Goal: Task Accomplishment & Management: Manage account settings

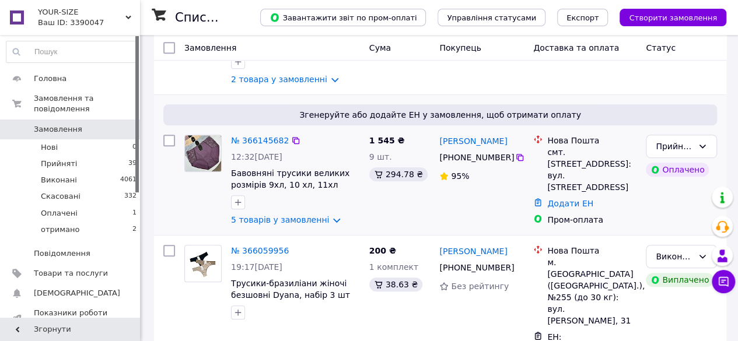
scroll to position [292, 0]
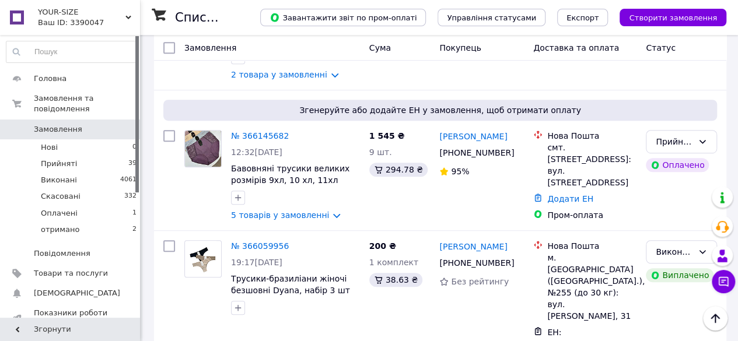
click at [263, 141] on link "№ 366145682" at bounding box center [260, 135] width 58 height 9
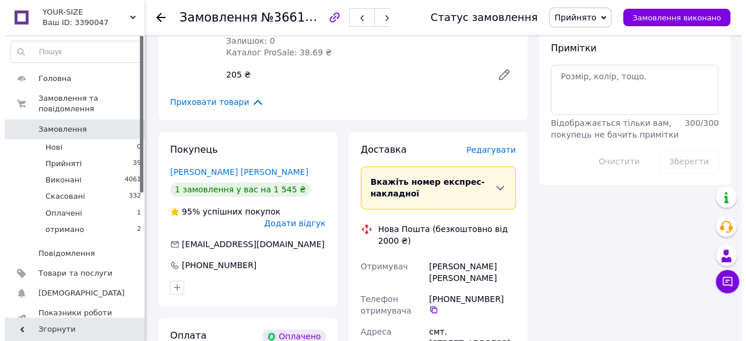
scroll to position [700, 0]
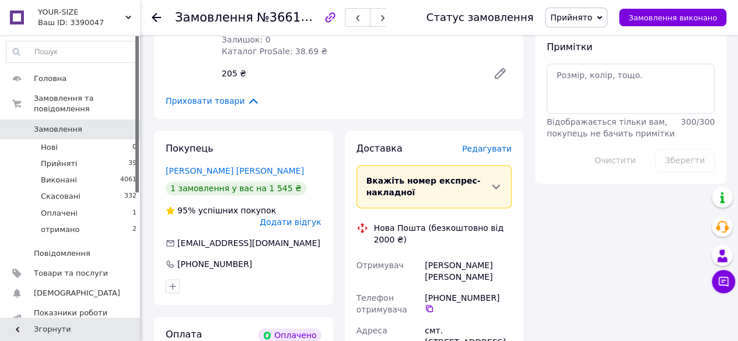
click at [495, 144] on span "Редагувати" at bounding box center [487, 148] width 50 height 9
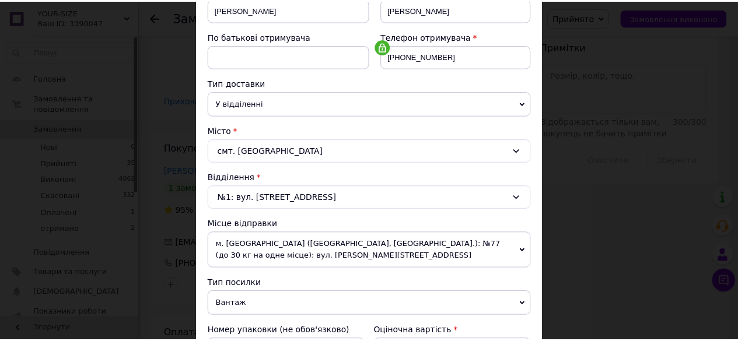
scroll to position [233, 0]
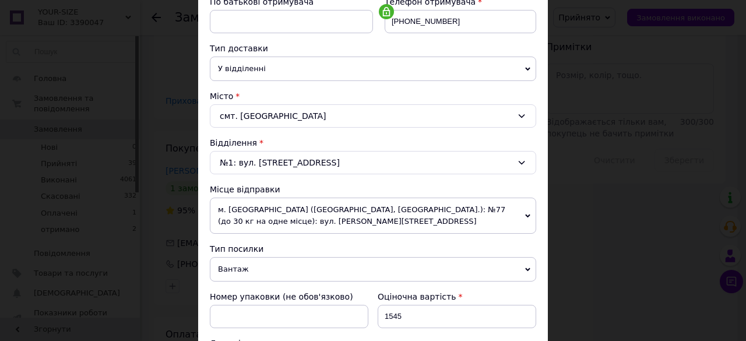
click at [529, 216] on span "м. [GEOGRAPHIC_DATA] ([GEOGRAPHIC_DATA], [GEOGRAPHIC_DATA].): №77 (до 30 кг на …" at bounding box center [373, 216] width 327 height 36
click at [531, 218] on span "м. [GEOGRAPHIC_DATA] ([GEOGRAPHIC_DATA], [GEOGRAPHIC_DATA].): №77 (до 30 кг на …" at bounding box center [373, 216] width 327 height 36
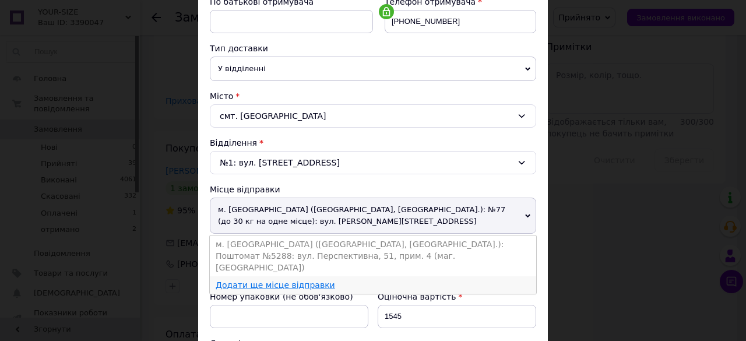
click at [308, 280] on link "Додати ще місце відправки" at bounding box center [276, 284] width 120 height 9
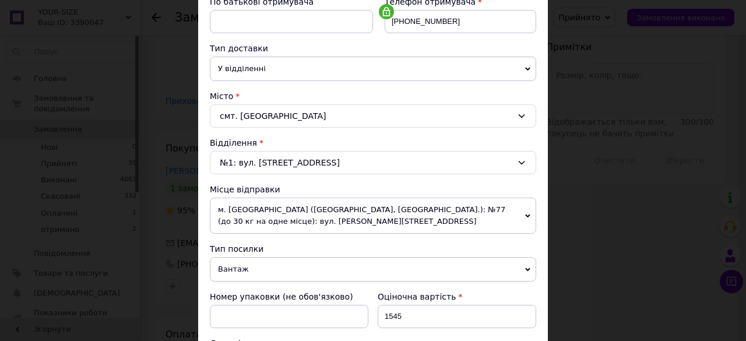
click at [477, 209] on span "м. [GEOGRAPHIC_DATA] ([GEOGRAPHIC_DATA], [GEOGRAPHIC_DATA].): №77 (до 30 кг на …" at bounding box center [373, 216] width 327 height 36
click at [594, 229] on div "× Редагування доставки Спосіб доставки Нова Пошта (безкоштовно від 2000 ₴) Плат…" at bounding box center [373, 170] width 746 height 341
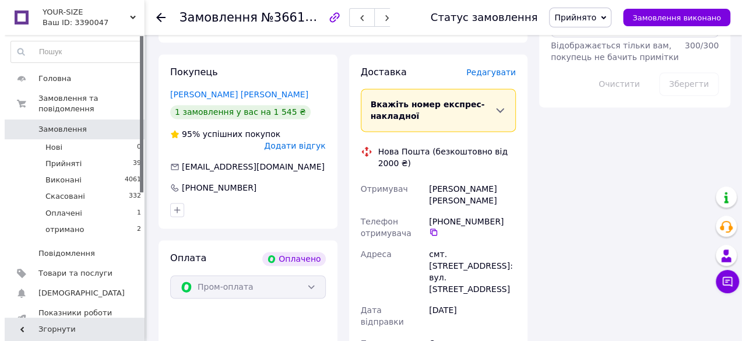
scroll to position [774, 0]
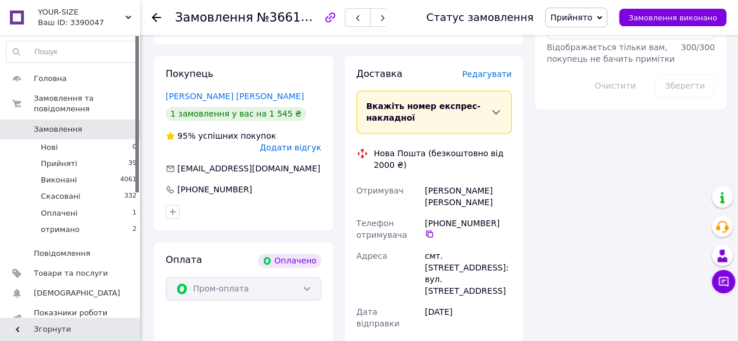
click at [491, 69] on span "Редагувати" at bounding box center [487, 73] width 50 height 9
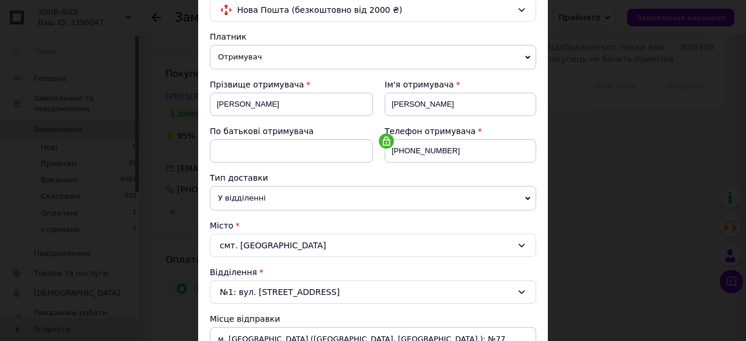
scroll to position [175, 0]
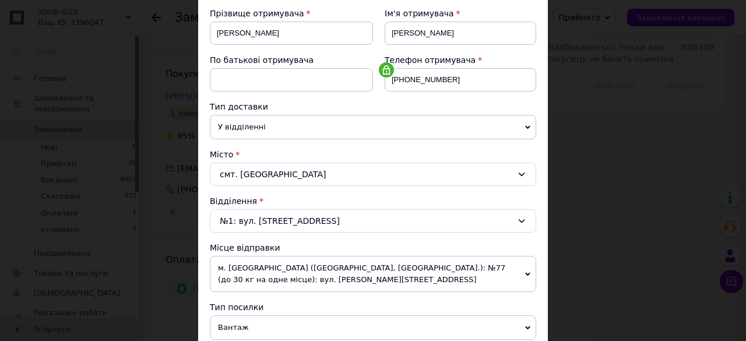
click at [524, 263] on span "м. [GEOGRAPHIC_DATA] ([GEOGRAPHIC_DATA], [GEOGRAPHIC_DATA].): №77 (до 30 кг на …" at bounding box center [373, 274] width 327 height 36
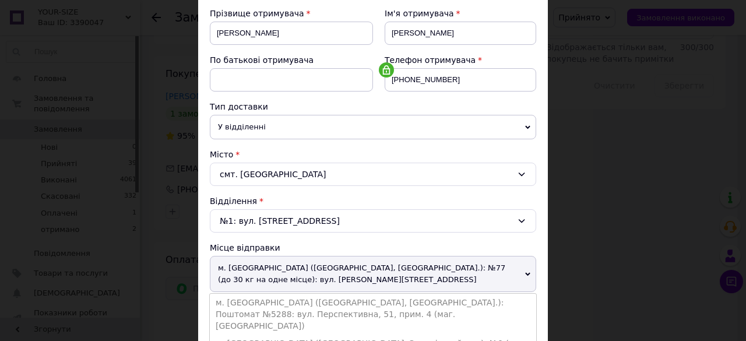
scroll to position [233, 0]
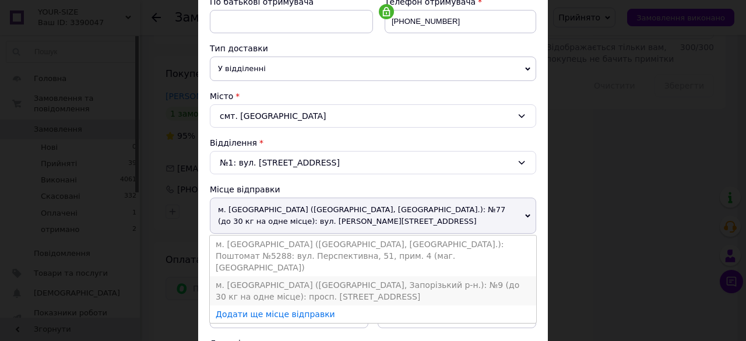
click at [423, 276] on li "м. [GEOGRAPHIC_DATA] ([GEOGRAPHIC_DATA], Запорізький р-н.): №9 (до 30 кг на одн…" at bounding box center [373, 290] width 327 height 29
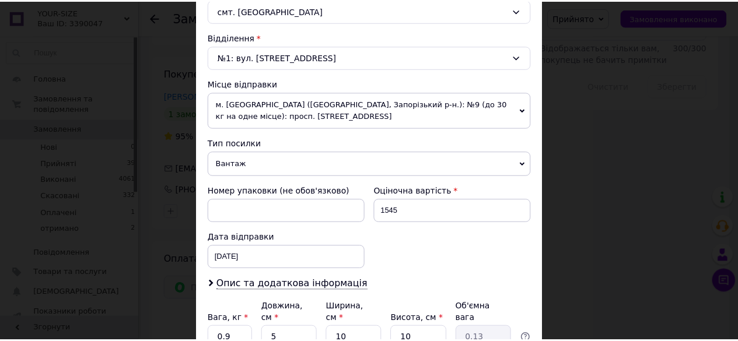
scroll to position [440, 0]
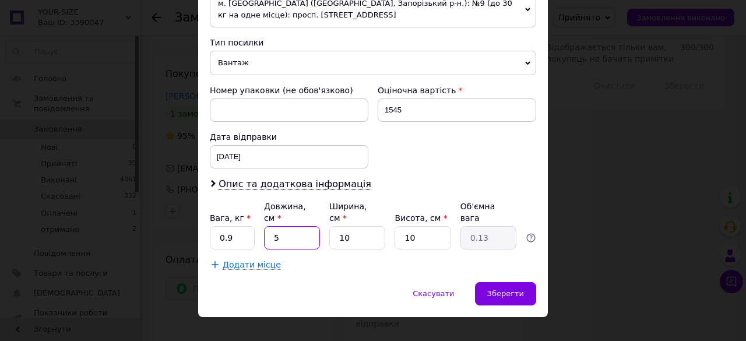
click at [288, 226] on input "5" at bounding box center [292, 237] width 56 height 23
type input "2"
type input "0.1"
type input "20"
type input "0.5"
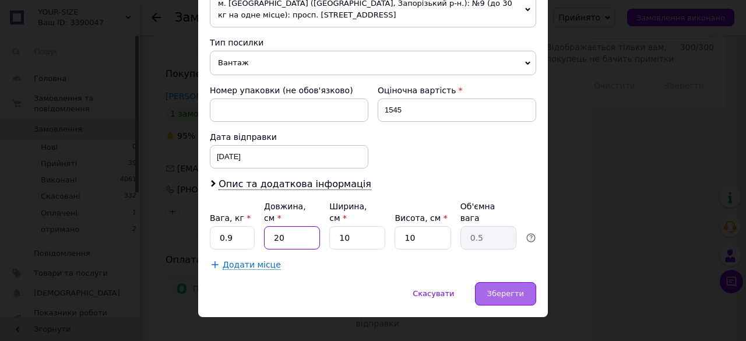
type input "20"
click at [515, 289] on span "Зберегти" at bounding box center [506, 293] width 37 height 9
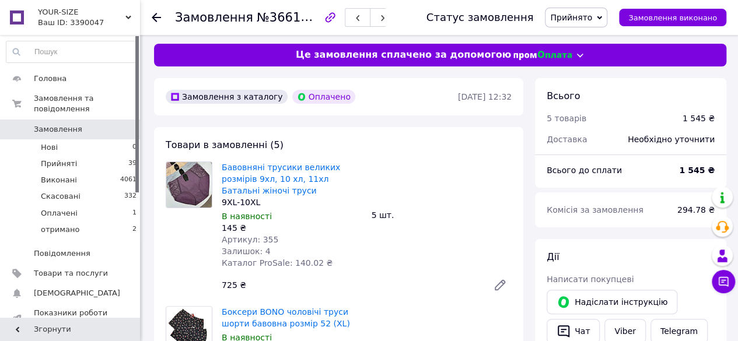
scroll to position [0, 0]
